Goal: Check status: Check status

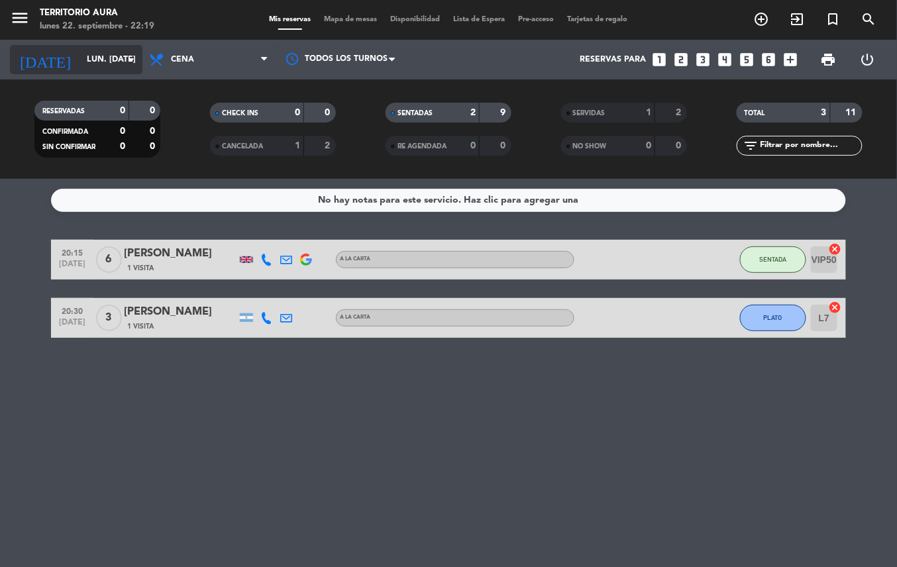
click at [85, 59] on input "lun. [DATE]" at bounding box center [136, 59] width 112 height 23
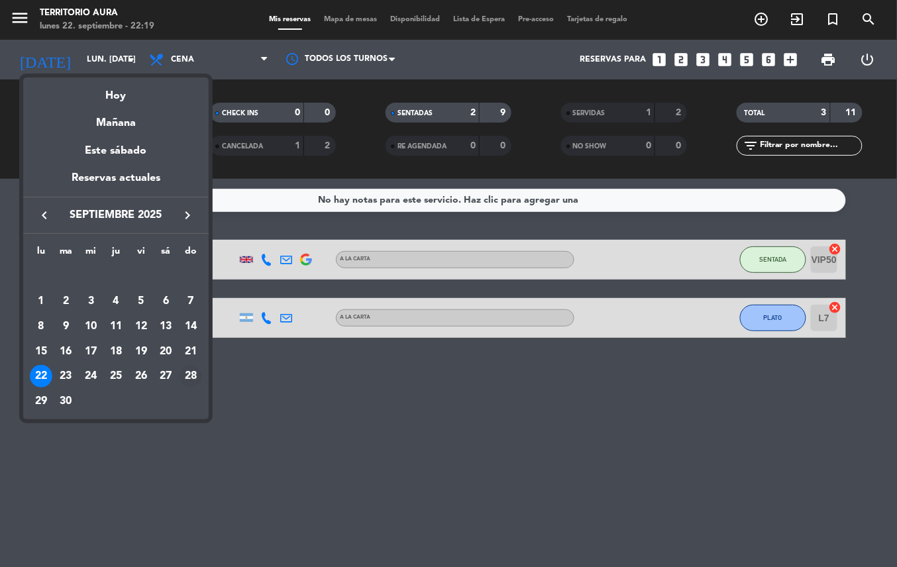
click at [192, 370] on div "28" at bounding box center [191, 376] width 23 height 23
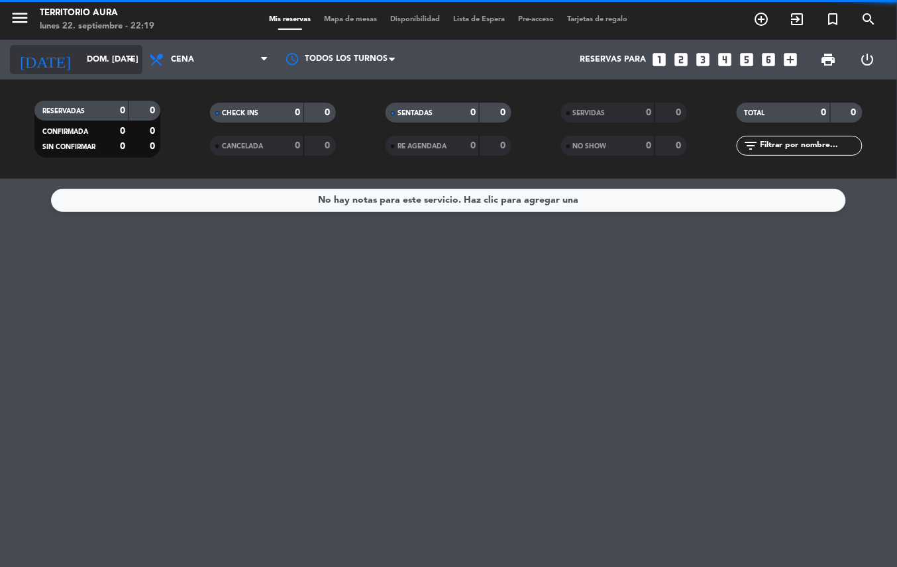
click at [81, 59] on input "dom. [DATE]" at bounding box center [136, 59] width 112 height 23
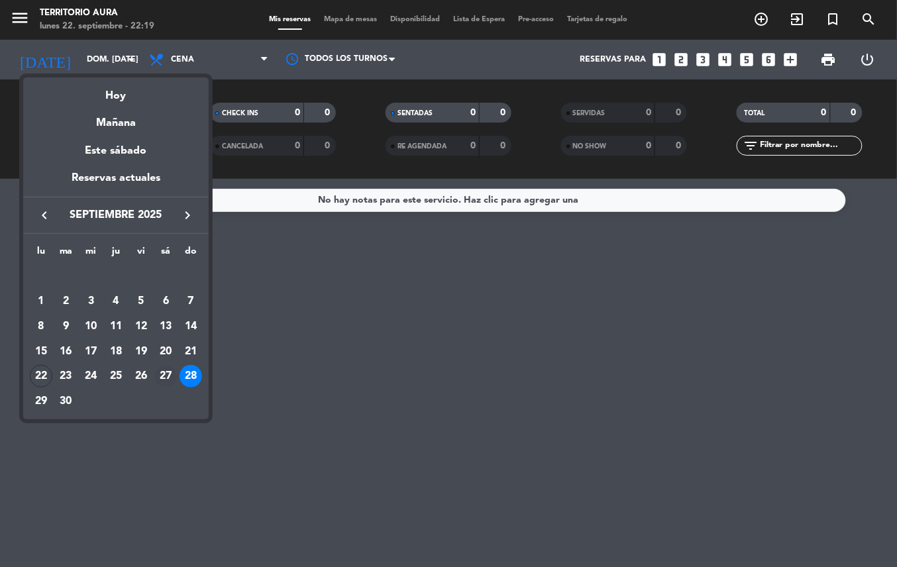
click at [162, 374] on div "27" at bounding box center [165, 376] width 23 height 23
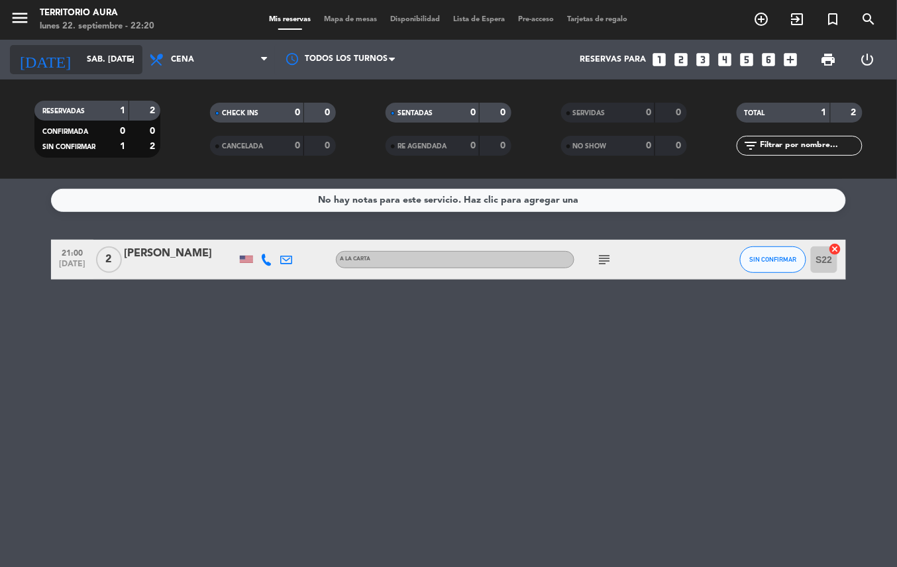
click at [115, 54] on input "sáb. [DATE]" at bounding box center [136, 59] width 112 height 23
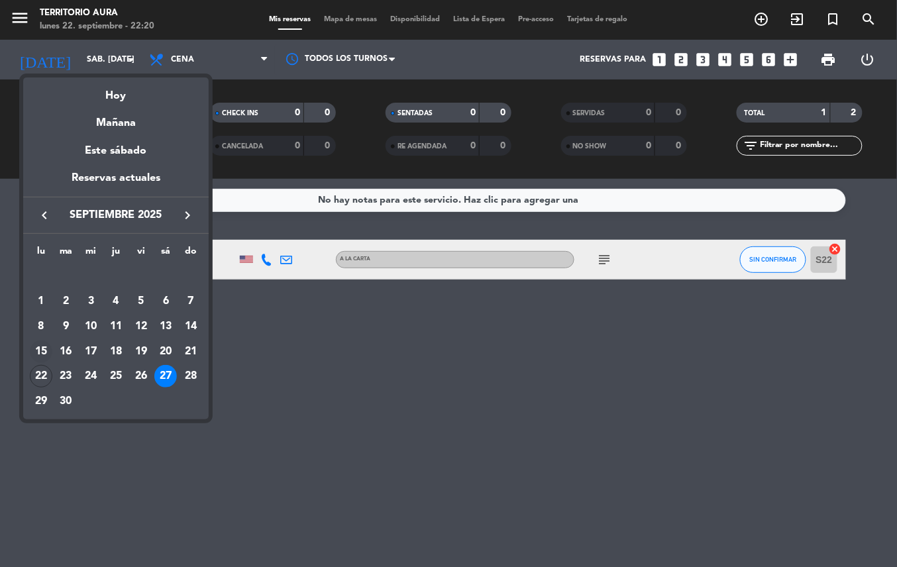
click at [40, 358] on div "15" at bounding box center [41, 352] width 23 height 23
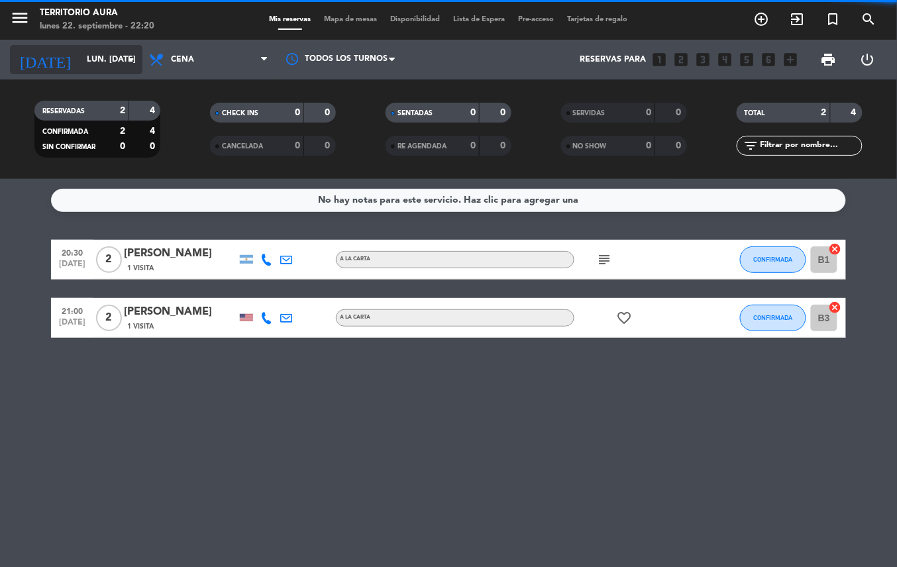
click at [107, 59] on input "lun. [DATE]" at bounding box center [136, 59] width 112 height 23
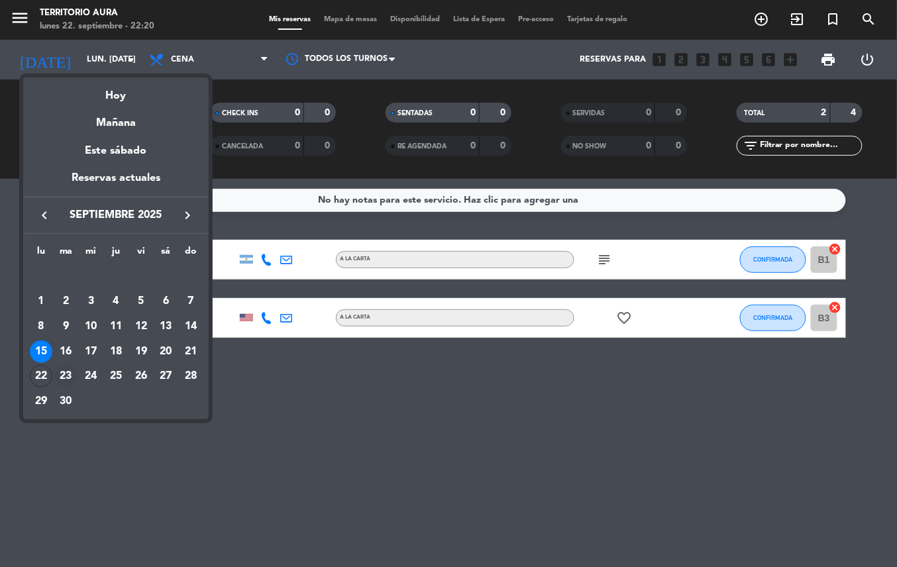
click at [62, 374] on div "23" at bounding box center [66, 376] width 23 height 23
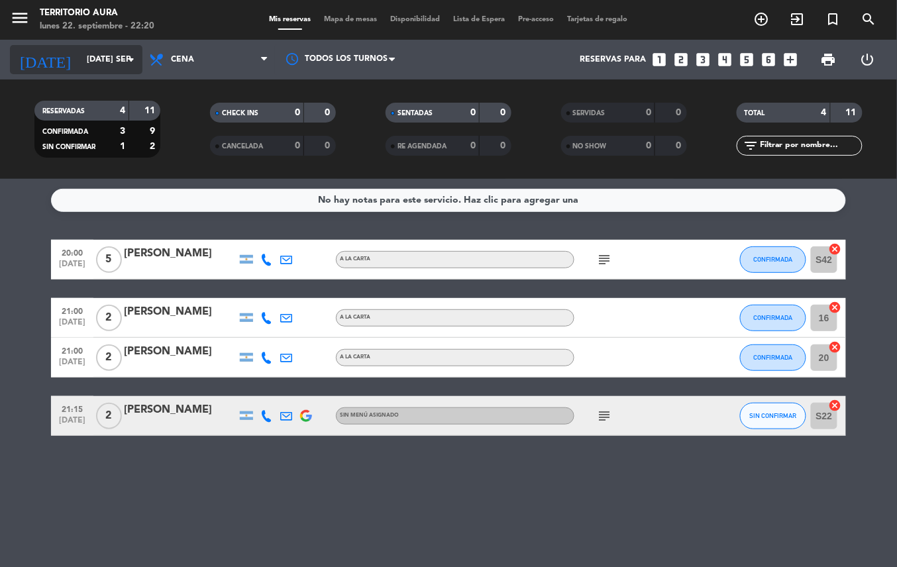
click at [98, 59] on input "[DATE] sep." at bounding box center [136, 59] width 112 height 23
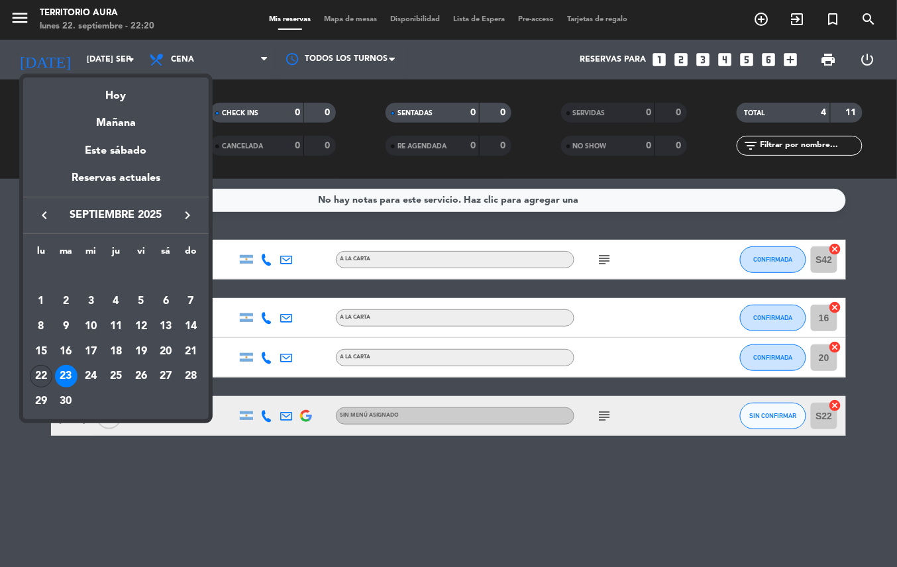
click at [38, 372] on div "22" at bounding box center [41, 376] width 23 height 23
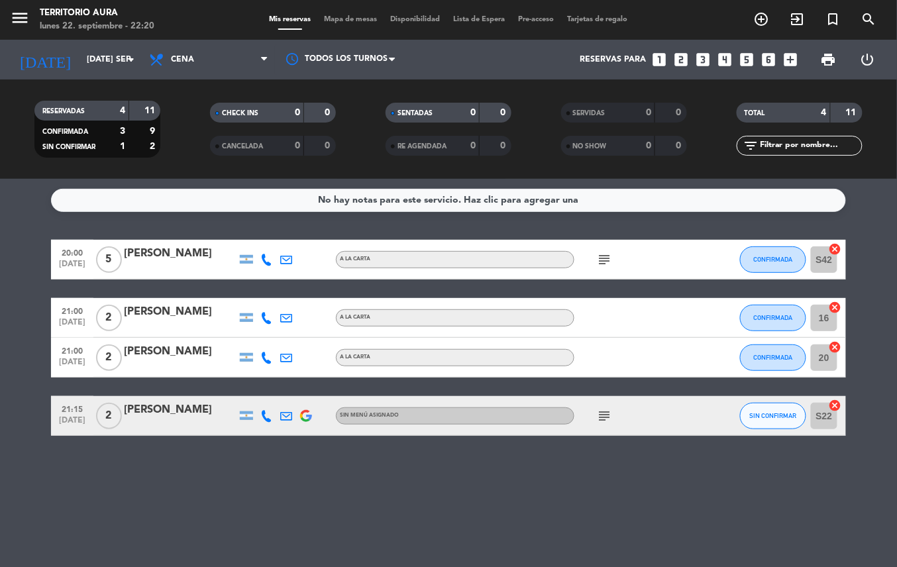
type input "lun. [DATE]"
